Goal: Register for event/course

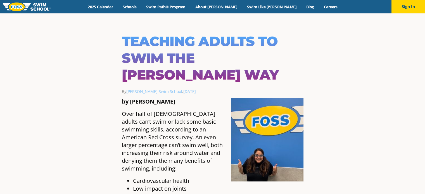
click at [182, 128] on p "Over half of [DEMOGRAPHIC_DATA] adults can’t swim or lack some basic swimming s…" at bounding box center [213, 141] width 182 height 63
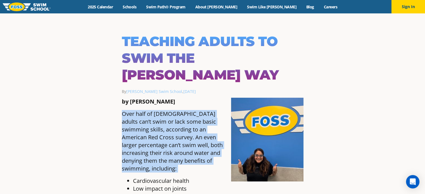
click at [182, 128] on p "Over half of [DEMOGRAPHIC_DATA] adults can’t swim or lack some basic swimming s…" at bounding box center [213, 141] width 182 height 63
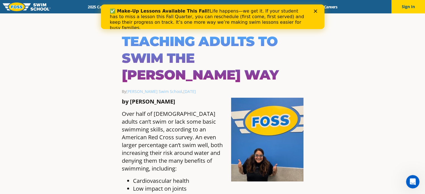
click at [162, 185] on li "Low impact on joints" at bounding box center [218, 189] width 170 height 8
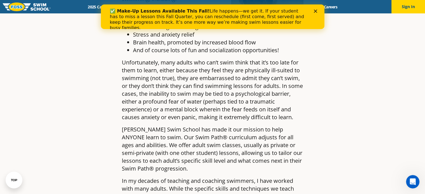
click at [316, 11] on icon "Close" at bounding box center [314, 10] width 3 height 3
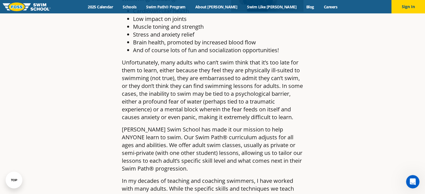
click at [219, 148] on p "[PERSON_NAME] Swim School has made it our mission to help ANYONE learn to swim.…" at bounding box center [213, 149] width 182 height 47
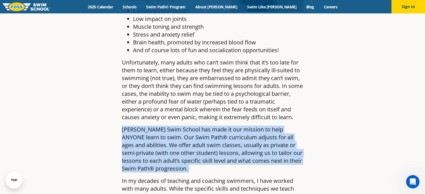
click at [219, 148] on p "[PERSON_NAME] Swim School has made it our mission to help ANYONE learn to swim.…" at bounding box center [213, 149] width 182 height 47
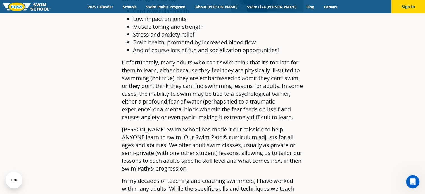
click at [207, 177] on p "In my decades of teaching and coaching swimmers, I have worked with many adults…" at bounding box center [213, 196] width 182 height 39
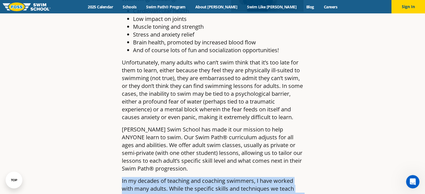
click at [207, 177] on p "In my decades of teaching and coaching swimmers, I have worked with many adults…" at bounding box center [213, 196] width 182 height 39
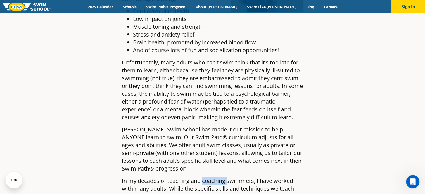
click at [207, 177] on p "In my decades of teaching and coaching swimmers, I have worked with many adults…" at bounding box center [213, 196] width 182 height 39
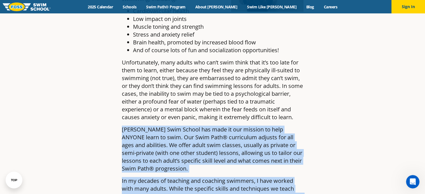
drag, startPoint x: 207, startPoint y: 162, endPoint x: 215, endPoint y: 145, distance: 19.0
click at [215, 145] on p "[PERSON_NAME] Swim School has made it our mission to help ANYONE learn to swim.…" at bounding box center [213, 149] width 182 height 47
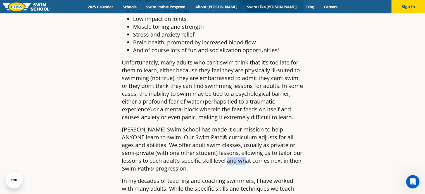
click at [215, 145] on p "[PERSON_NAME] Swim School has made it our mission to help ANYONE learn to swim.…" at bounding box center [213, 149] width 182 height 47
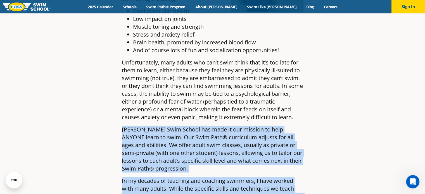
drag, startPoint x: 215, startPoint y: 145, endPoint x: 237, endPoint y: 159, distance: 26.5
click at [245, 177] on p "In my decades of teaching and coaching swimmers, I have worked with many adults…" at bounding box center [213, 196] width 182 height 39
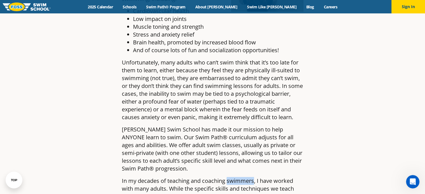
click at [245, 177] on p "In my decades of teaching and coaching swimmers, I have worked with many adults…" at bounding box center [213, 196] width 182 height 39
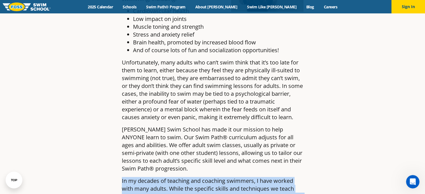
click at [245, 177] on p "In my decades of teaching and coaching swimmers, I have worked with many adults…" at bounding box center [213, 196] width 182 height 39
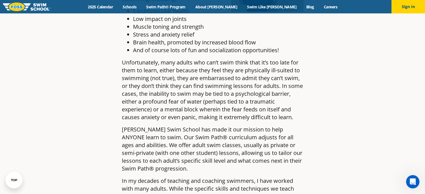
click at [262, 148] on p "[PERSON_NAME] Swim School has made it our mission to help ANYONE learn to swim.…" at bounding box center [213, 149] width 182 height 47
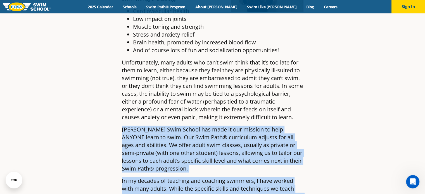
drag, startPoint x: 262, startPoint y: 148, endPoint x: 267, endPoint y: 161, distance: 14.3
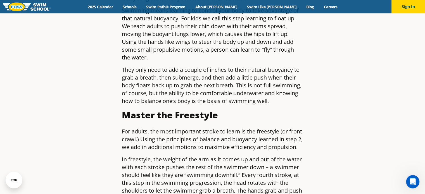
scroll to position [679, 0]
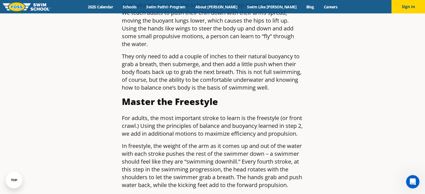
click at [236, 130] on p "For adults, the most important stroke to learn is the freestyle (or front crawl…" at bounding box center [213, 125] width 182 height 23
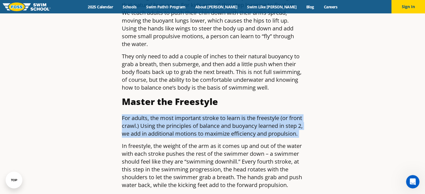
click at [236, 130] on p "For adults, the most important stroke to learn is the freestyle (or front crawl…" at bounding box center [213, 125] width 182 height 23
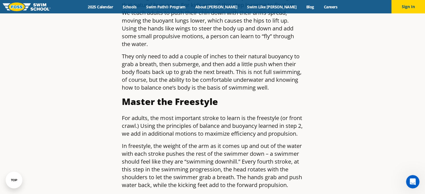
click at [236, 142] on p "In freestyle, the weight of the arm as it comes up and out of the water with ea…" at bounding box center [213, 165] width 182 height 47
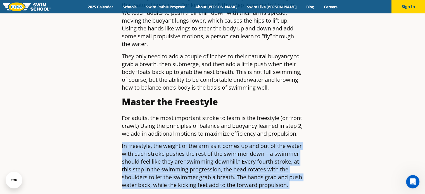
click at [236, 142] on p "In freestyle, the weight of the arm as it comes up and out of the water with ea…" at bounding box center [213, 165] width 182 height 47
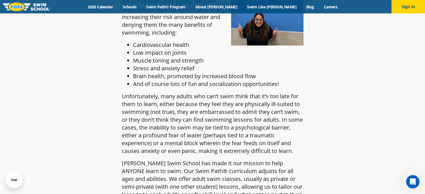
scroll to position [0, 0]
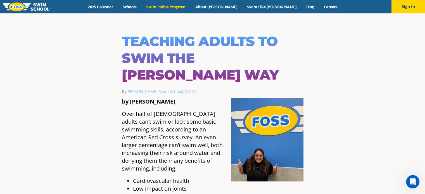
click at [179, 4] on link "Swim Path® Program" at bounding box center [165, 6] width 49 height 5
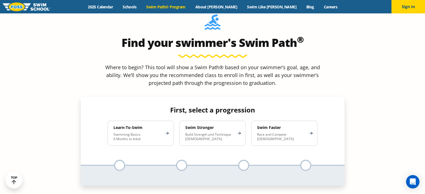
scroll to position [500, 0]
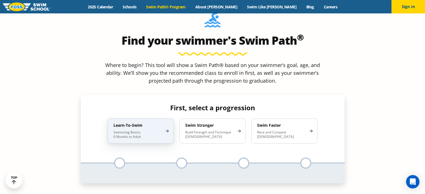
click at [136, 130] on p "Swimming Basics 6 Months to Adult" at bounding box center [137, 134] width 49 height 9
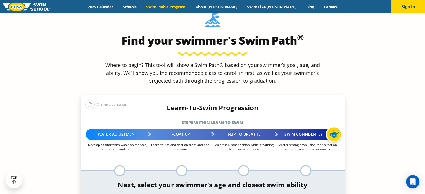
select select "adult-18-years-"
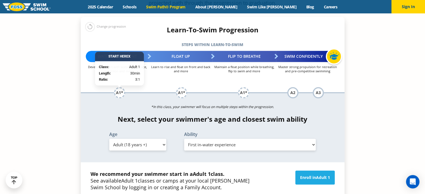
scroll to position [583, 0]
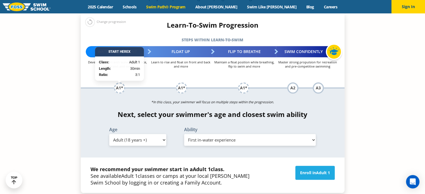
click at [202, 134] on select "Select Ability First in-water experience When in the water reliant on a life ja…" at bounding box center [250, 140] width 132 height 12
select select "adult-18-years--when-in-the-water-reliant-on-a-life-jacket-or-floatation-device"
click at [184, 134] on select "Select Ability First in-water experience When in the water reliant on a life ja…" at bounding box center [250, 140] width 132 height 12
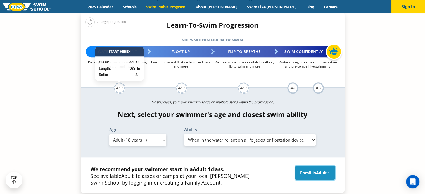
click at [320, 166] on link "Enroll in Adult 1" at bounding box center [314, 173] width 39 height 14
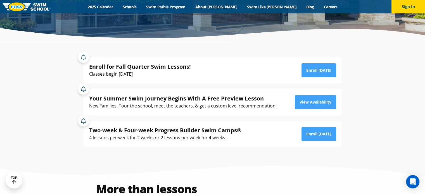
scroll to position [98, 0]
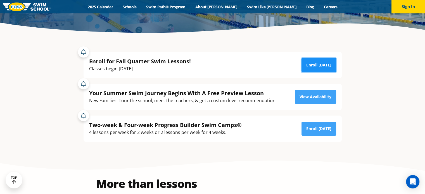
click at [323, 63] on link "Enroll Today" at bounding box center [318, 65] width 35 height 14
